Goal: Task Accomplishment & Management: Use online tool/utility

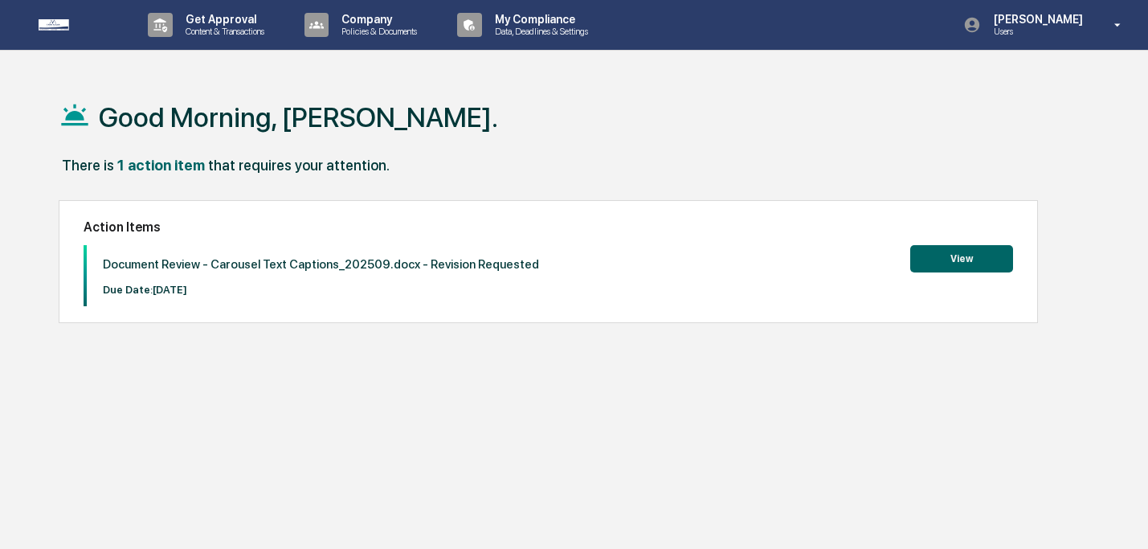
click at [950, 251] on button "View" at bounding box center [961, 258] width 103 height 27
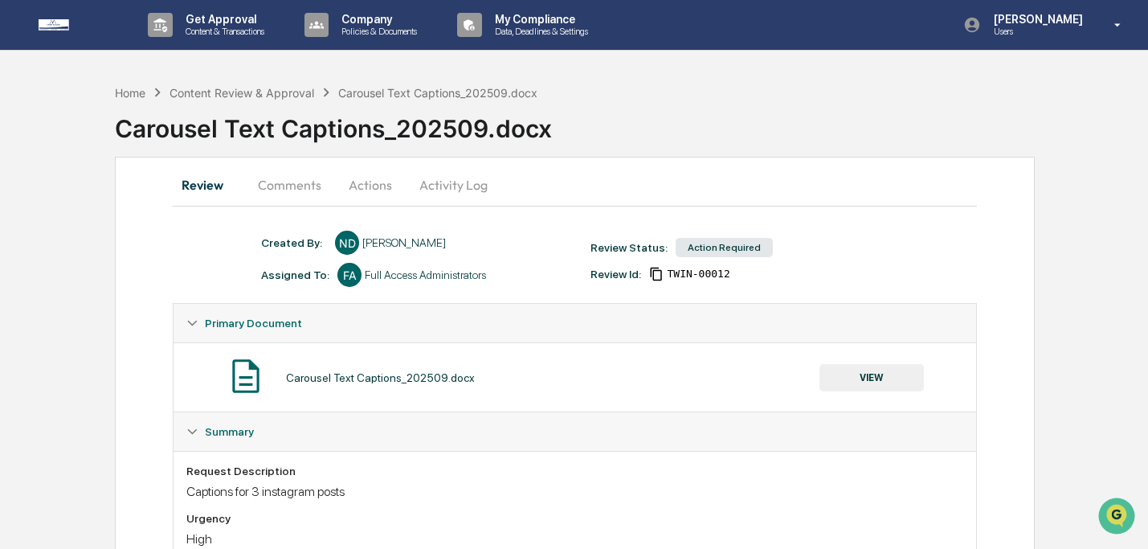
click at [857, 368] on button "VIEW" at bounding box center [872, 377] width 104 height 27
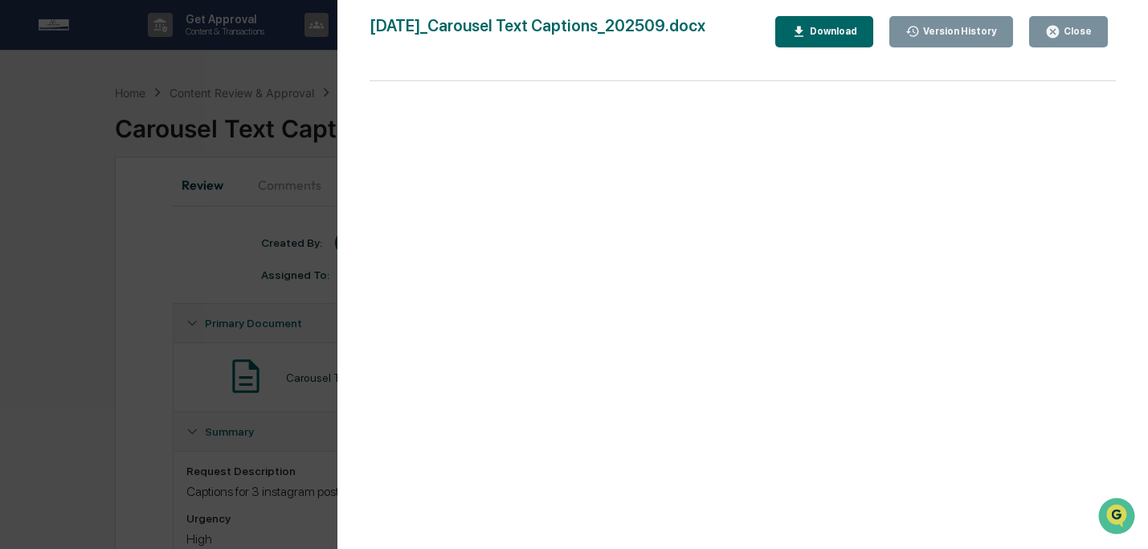
click at [826, 35] on div "Download" at bounding box center [832, 31] width 51 height 11
click at [1086, 13] on div "Version History [DATE] 04:00 PM [PERSON_NAME] [DATE] 01:54 AM [PERSON_NAME] [DA…" at bounding box center [742, 290] width 811 height 581
click at [1080, 23] on button "Close" at bounding box center [1068, 31] width 79 height 31
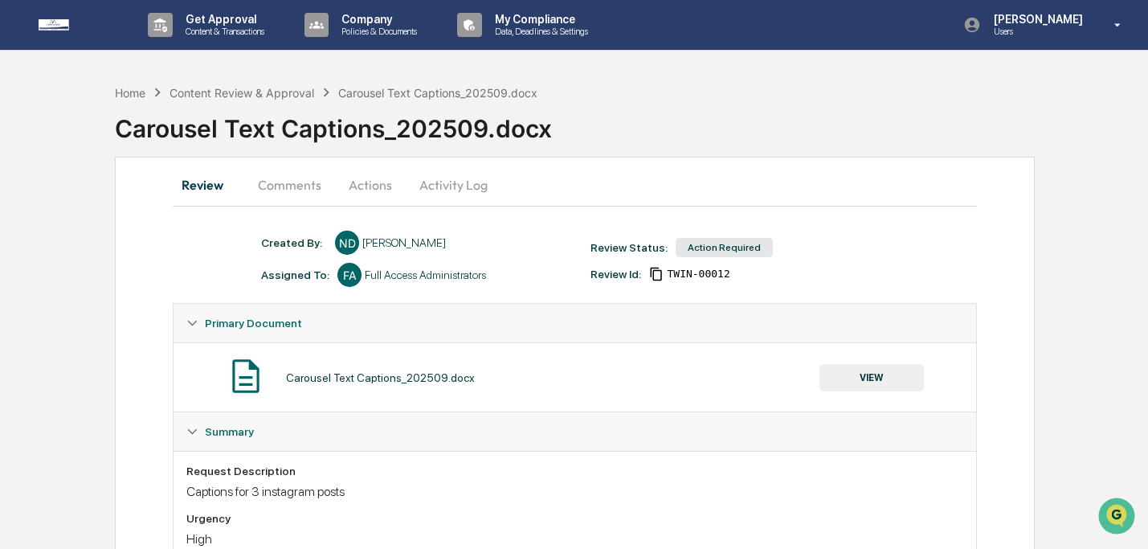
click at [370, 179] on button "Actions" at bounding box center [370, 185] width 72 height 39
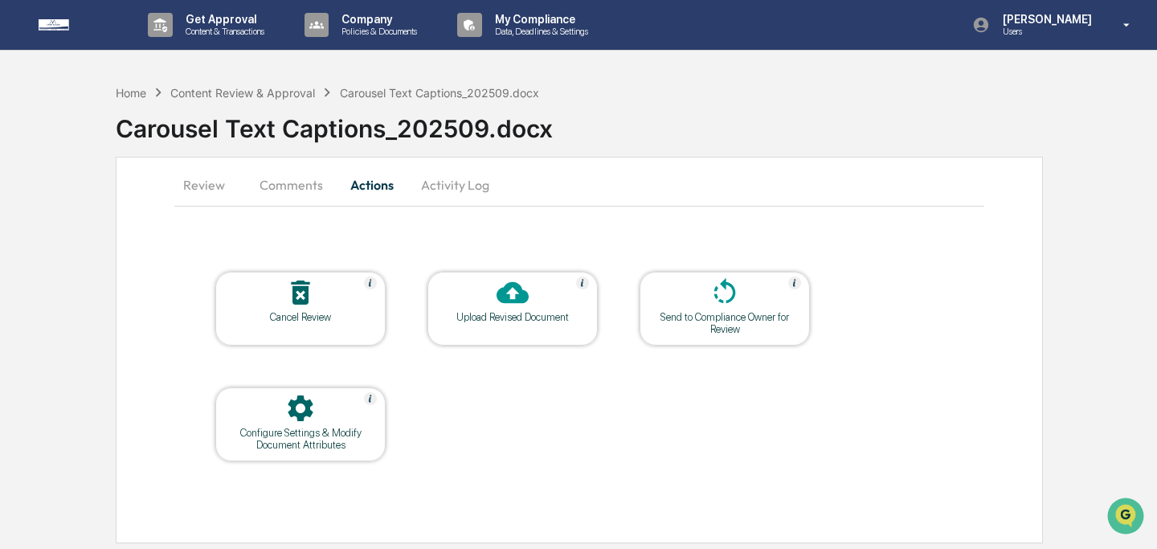
click at [493, 289] on div at bounding box center [512, 293] width 161 height 35
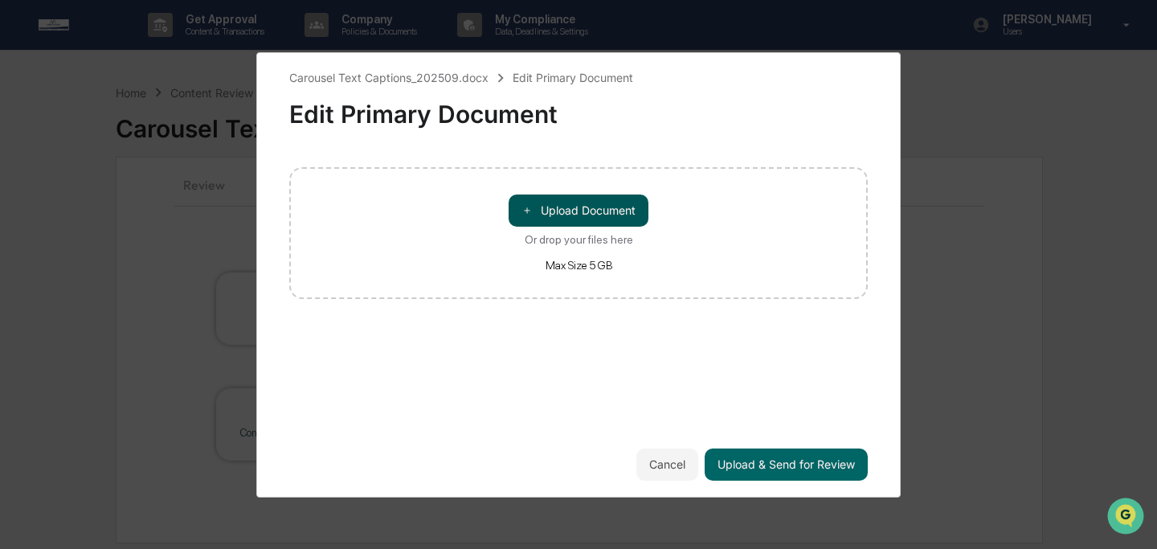
click at [550, 195] on button "＋ Upload Document" at bounding box center [579, 210] width 140 height 32
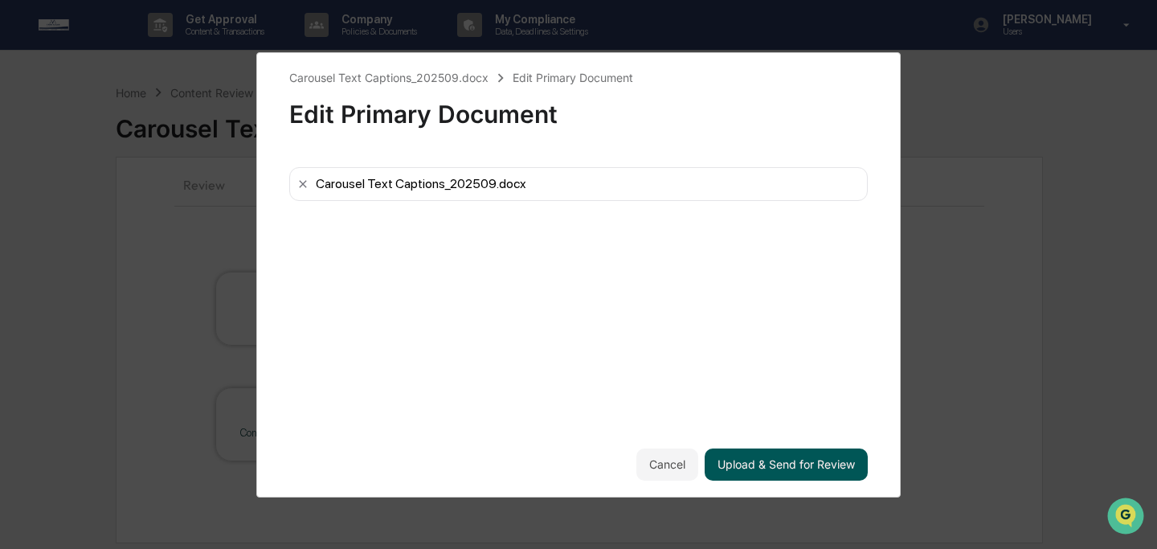
click at [824, 467] on button "Upload & Send for Review" at bounding box center [786, 464] width 163 height 32
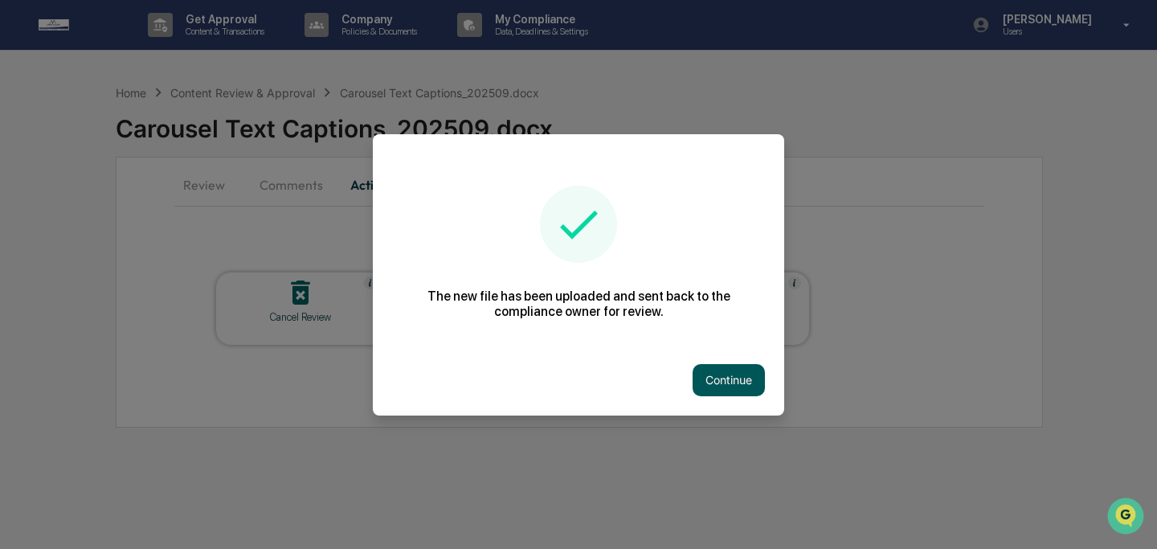
click at [740, 385] on button "Continue" at bounding box center [729, 380] width 72 height 32
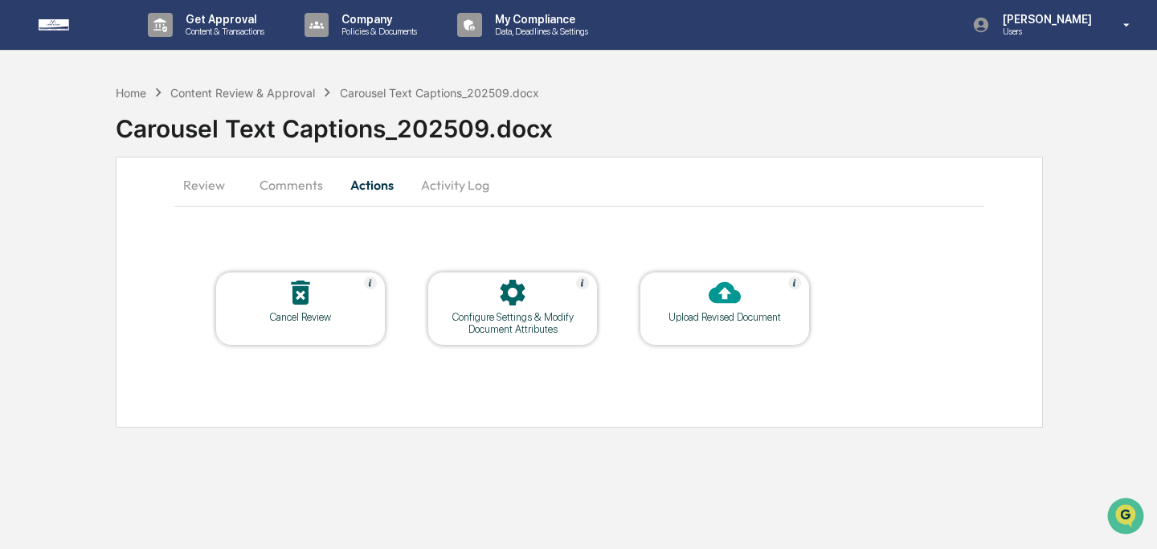
click at [297, 176] on button "Comments" at bounding box center [291, 185] width 89 height 39
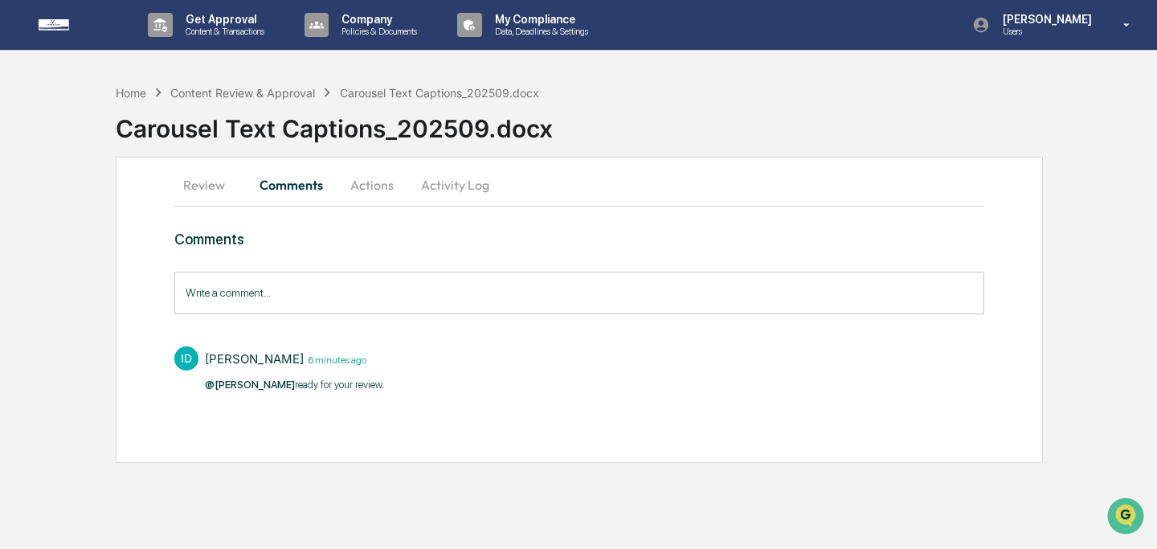
click at [361, 307] on input "Write a comment..." at bounding box center [579, 293] width 810 height 43
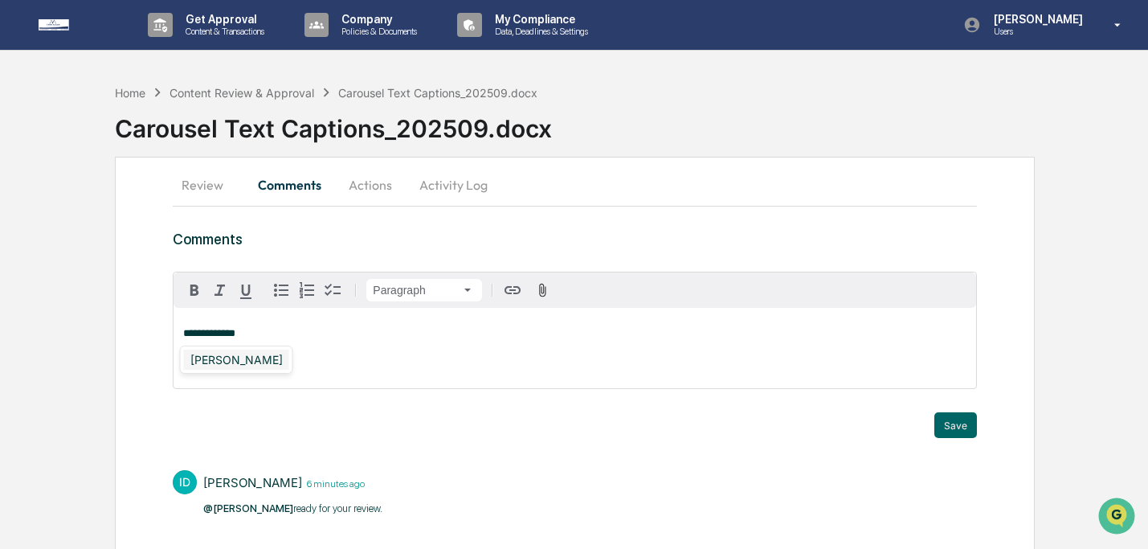
click at [243, 358] on div "[PERSON_NAME]" at bounding box center [236, 360] width 105 height 20
click at [944, 433] on button "Save" at bounding box center [955, 425] width 43 height 26
